Goal: Task Accomplishment & Management: Complete application form

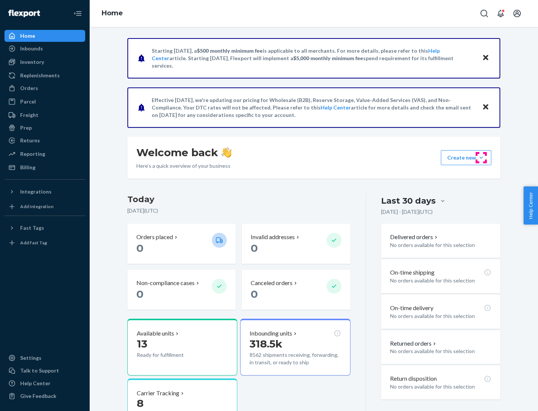
click at [481, 158] on button "Create new Create new inbound Create new order Create new product" at bounding box center [466, 157] width 50 height 15
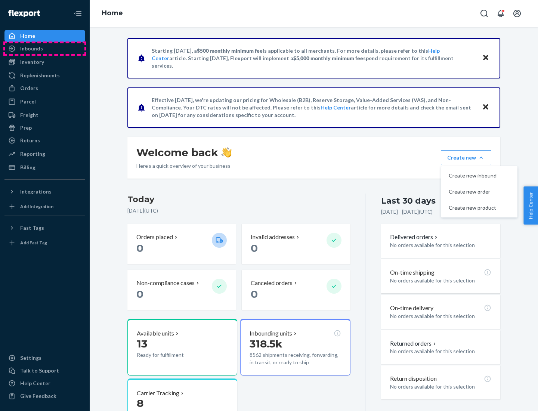
click at [45, 49] on div "Inbounds" at bounding box center [44, 48] width 79 height 10
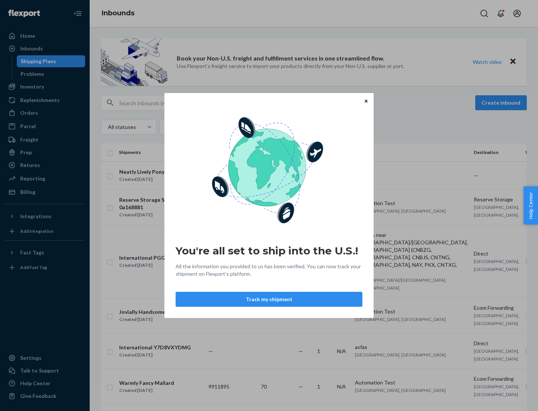
click at [269, 299] on button "Track my shipment" at bounding box center [268, 299] width 187 height 15
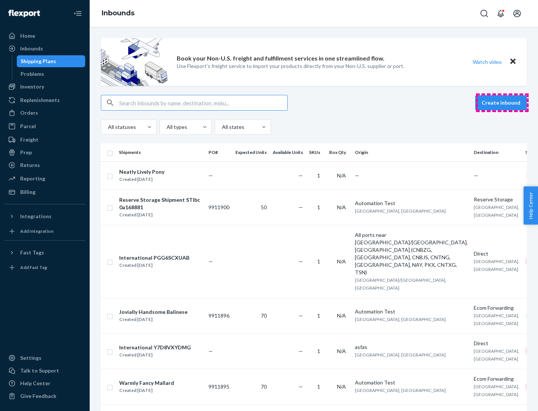
click at [502, 103] on button "Create inbound" at bounding box center [501, 102] width 52 height 15
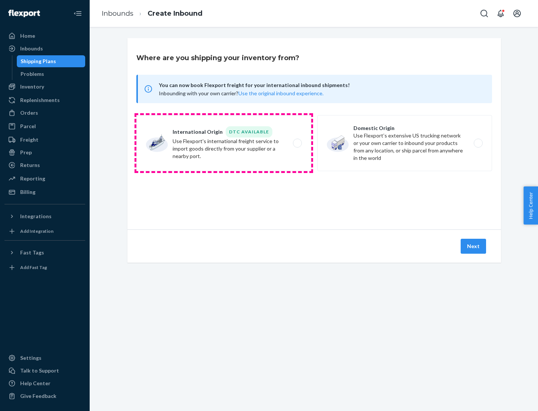
click at [224, 143] on label "International Origin DTC Available Use Flexport's international freight service…" at bounding box center [223, 143] width 175 height 56
click at [297, 143] on input "International Origin DTC Available Use Flexport's international freight service…" at bounding box center [299, 143] width 5 height 5
radio input "true"
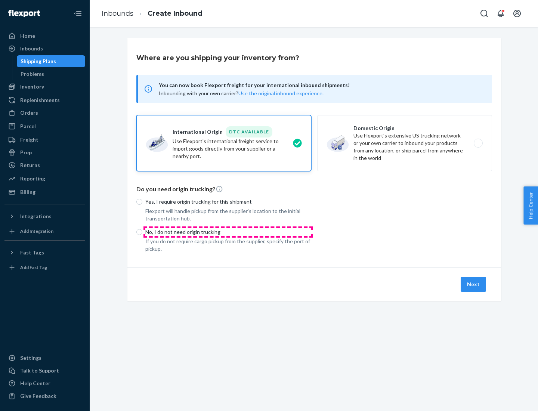
click at [228, 231] on p "No, I do not need origin trucking" at bounding box center [228, 231] width 166 height 7
click at [142, 231] on input "No, I do not need origin trucking" at bounding box center [139, 232] width 6 height 6
radio input "true"
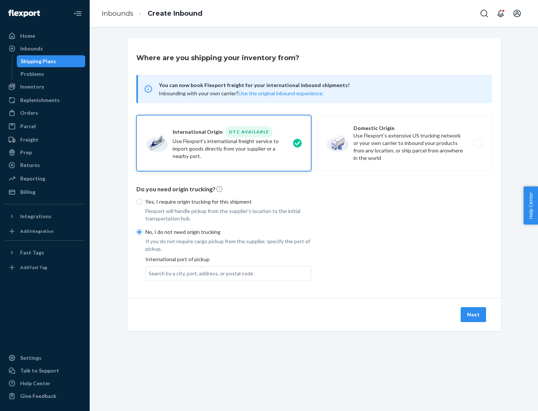
click at [199, 273] on div "Search by a city, port, address, or postal code" at bounding box center [201, 273] width 105 height 7
click at [149, 273] on input "Search by a city, port, address, or postal code" at bounding box center [149, 273] width 1 height 7
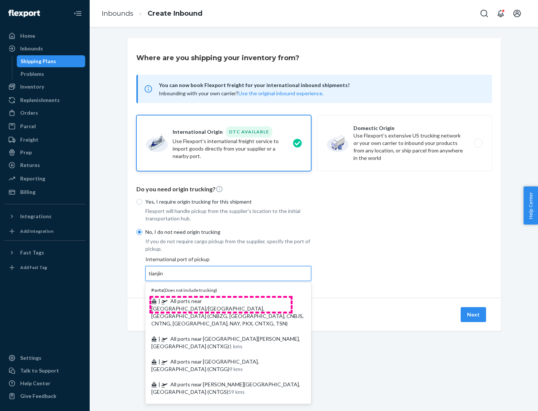
click at [221, 301] on span "| All ports near [GEOGRAPHIC_DATA]/[GEOGRAPHIC_DATA], [GEOGRAPHIC_DATA] (CNBZG,…" at bounding box center [227, 312] width 152 height 29
click at [164, 277] on input "tianjin" at bounding box center [156, 273] width 15 height 7
type input "All ports near [GEOGRAPHIC_DATA]/[GEOGRAPHIC_DATA], [GEOGRAPHIC_DATA] (CNBZG, […"
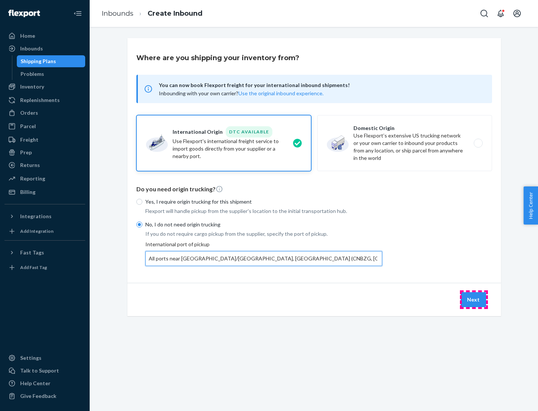
click at [473, 299] on button "Next" at bounding box center [472, 299] width 25 height 15
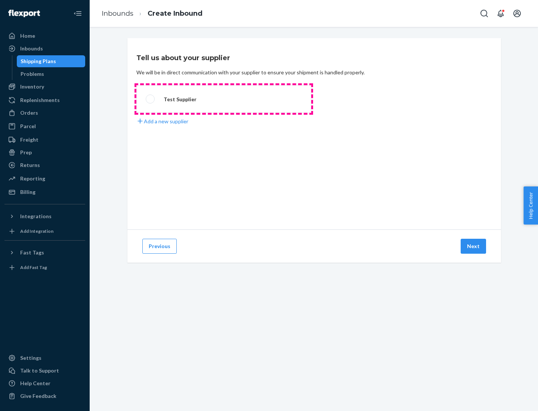
click at [224, 99] on label "Test Supplier" at bounding box center [223, 99] width 175 height 28
click at [150, 99] on input "Test Supplier" at bounding box center [148, 99] width 5 height 5
radio input "true"
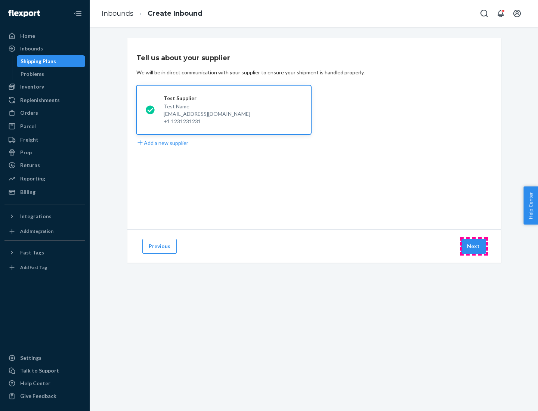
click at [473, 246] on button "Next" at bounding box center [472, 246] width 25 height 15
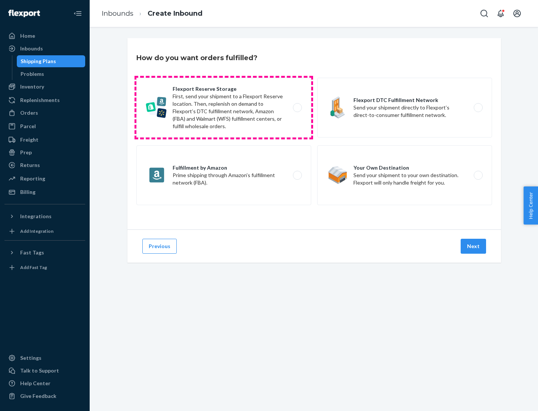
click at [224, 108] on label "Flexport Reserve Storage First, send your shipment to a Flexport Reserve locati…" at bounding box center [223, 108] width 175 height 60
click at [297, 108] on input "Flexport Reserve Storage First, send your shipment to a Flexport Reserve locati…" at bounding box center [299, 107] width 5 height 5
radio input "true"
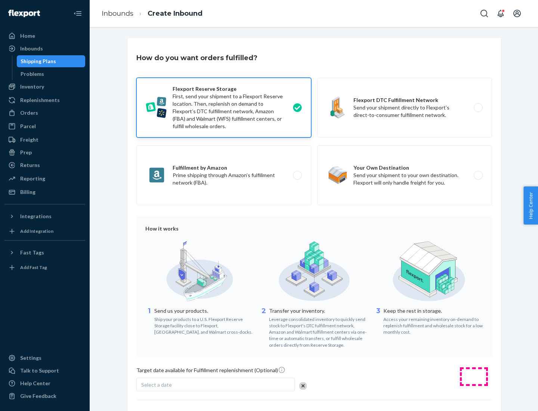
scroll to position [61, 0]
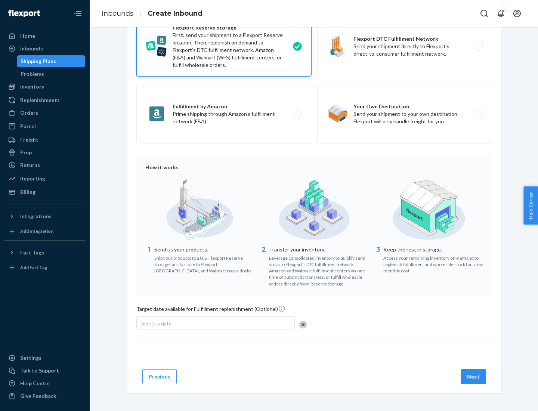
click at [473, 376] on button "Next" at bounding box center [472, 376] width 25 height 15
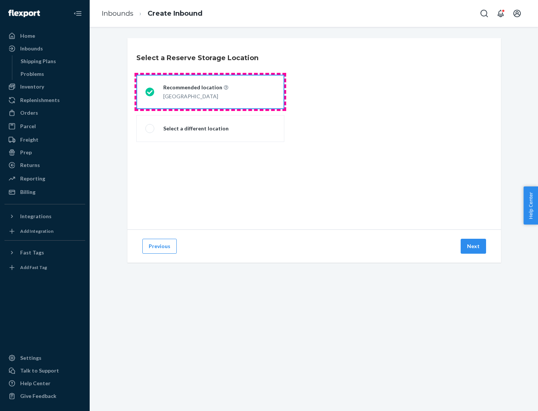
click at [210, 92] on div "[GEOGRAPHIC_DATA]" at bounding box center [195, 95] width 65 height 9
click at [150, 92] on input "Recommended location [GEOGRAPHIC_DATA]" at bounding box center [147, 92] width 5 height 5
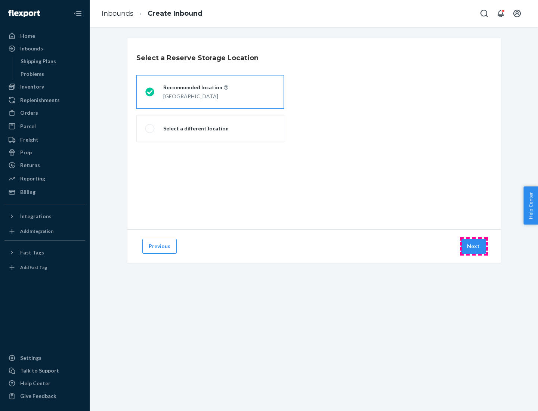
click at [473, 246] on button "Next" at bounding box center [472, 246] width 25 height 15
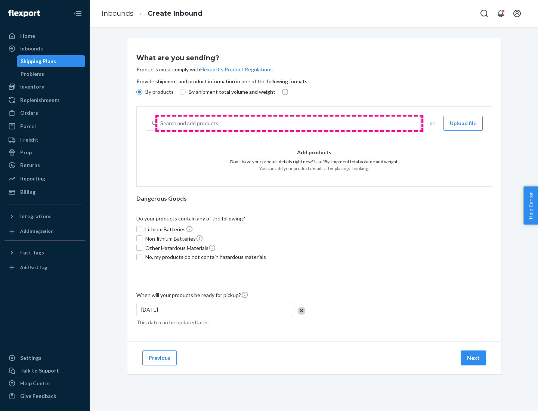
click at [289, 123] on div "Search and add products" at bounding box center [288, 122] width 263 height 13
click at [161, 123] on input "Search and add products" at bounding box center [160, 122] width 1 height 7
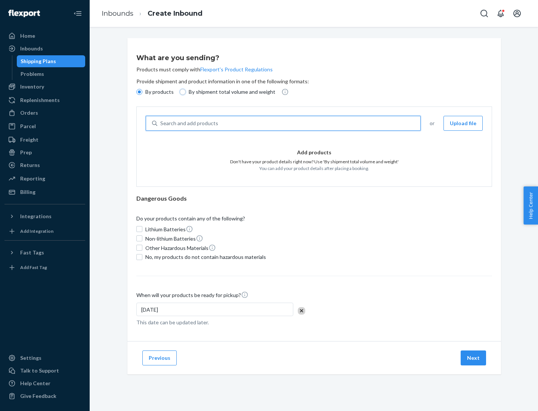
click at [181, 92] on input "By shipment total volume and weight" at bounding box center [183, 92] width 6 height 6
radio input "true"
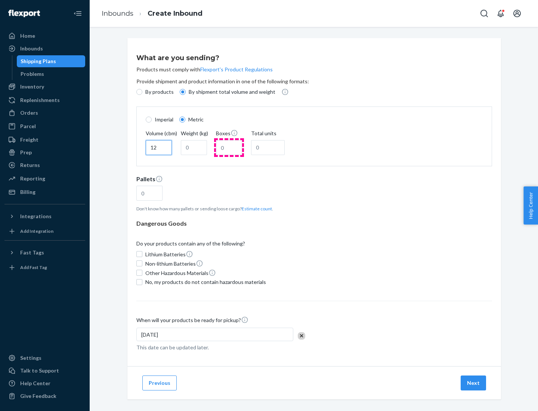
type input "12"
type input "22"
type input "222"
type input "121"
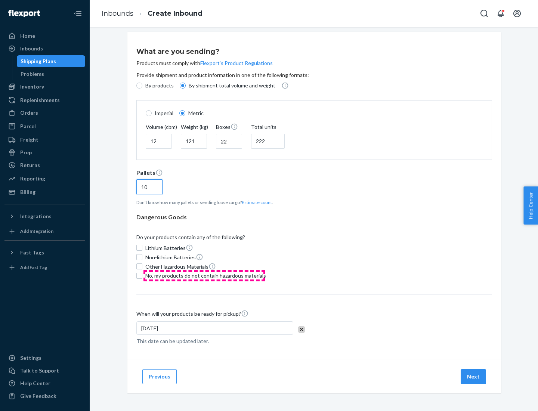
type input "10"
click at [204, 275] on span "No, my products do not contain hazardous materials" at bounding box center [205, 275] width 121 height 7
click at [142, 275] on input "No, my products do not contain hazardous materials" at bounding box center [139, 276] width 6 height 6
checkbox input "true"
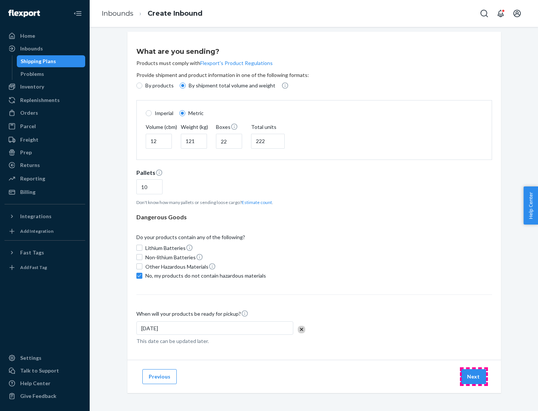
click at [473, 376] on button "Next" at bounding box center [472, 376] width 25 height 15
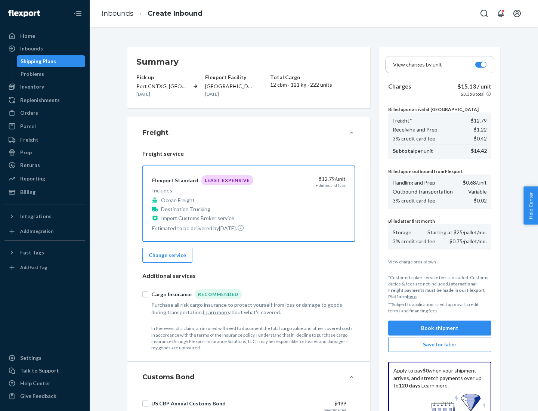
scroll to position [109, 0]
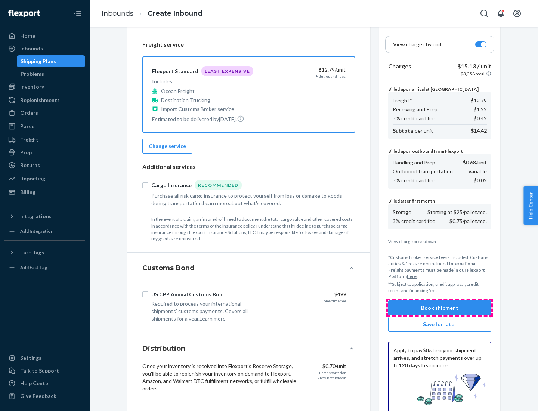
click at [439, 308] on button "Book shipment" at bounding box center [439, 307] width 103 height 15
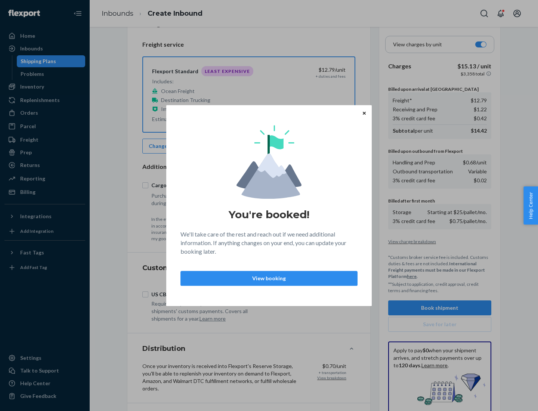
click at [269, 278] on p "View booking" at bounding box center [269, 277] width 164 height 7
